Goal: Find specific page/section: Find specific page/section

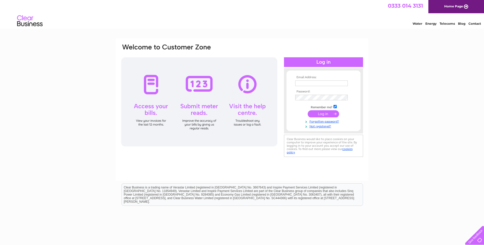
type input "harry@hmgfinancialservices.co.uk"
click at [321, 112] on input "submit" at bounding box center [322, 113] width 31 height 7
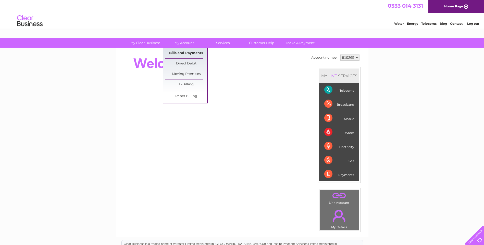
click at [183, 52] on link "Bills and Payments" at bounding box center [186, 53] width 42 height 10
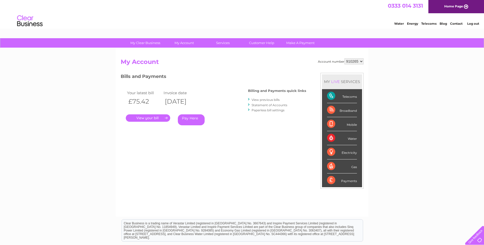
click at [148, 119] on link "." at bounding box center [148, 117] width 44 height 7
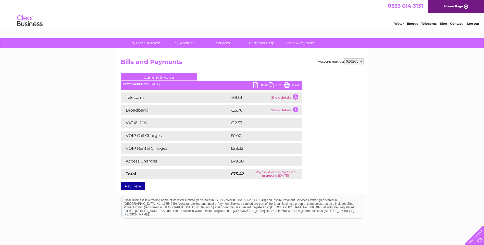
click at [263, 85] on link "PDF" at bounding box center [260, 85] width 15 height 7
